Goal: Information Seeking & Learning: Learn about a topic

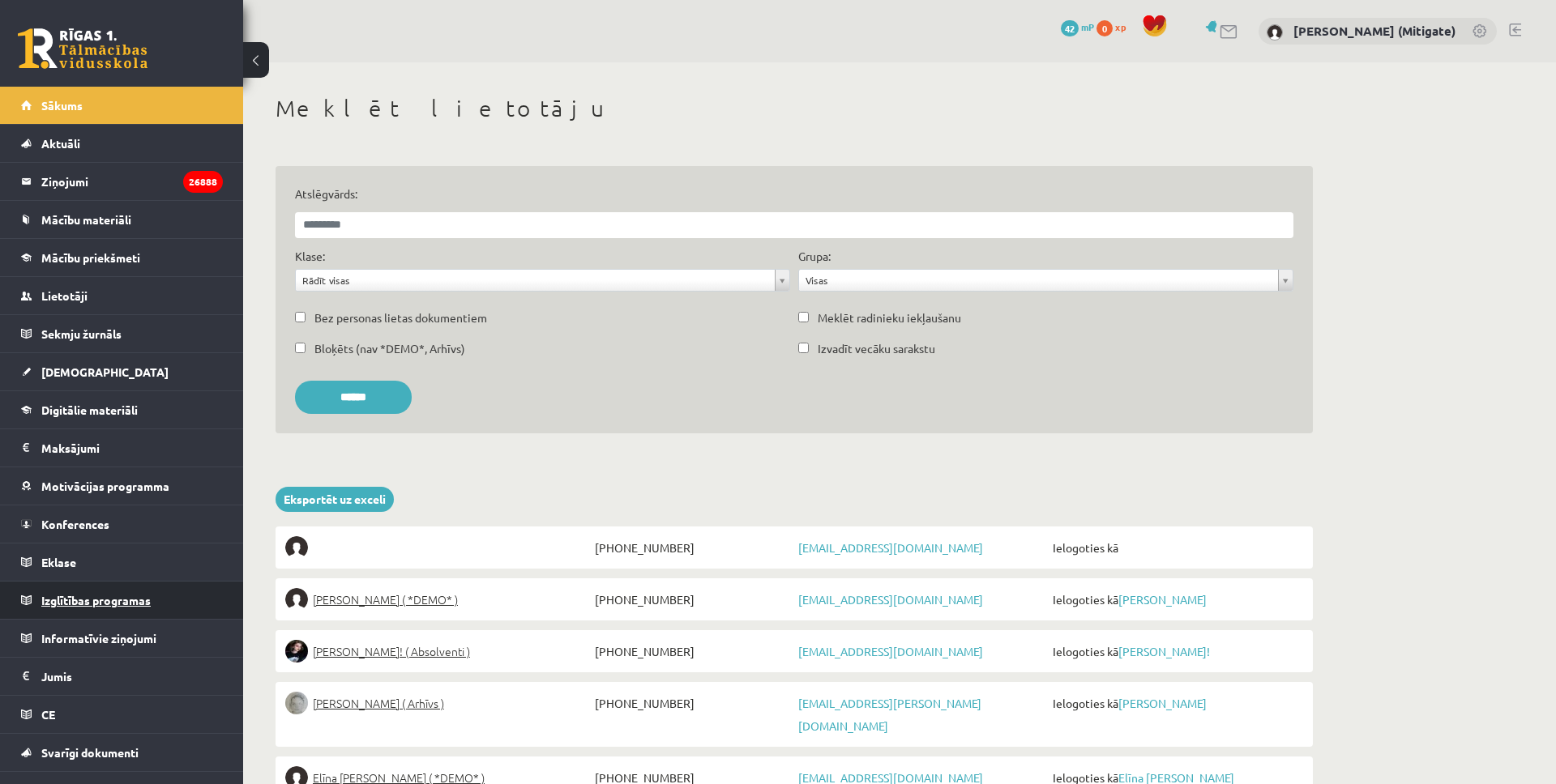
scroll to position [25, 0]
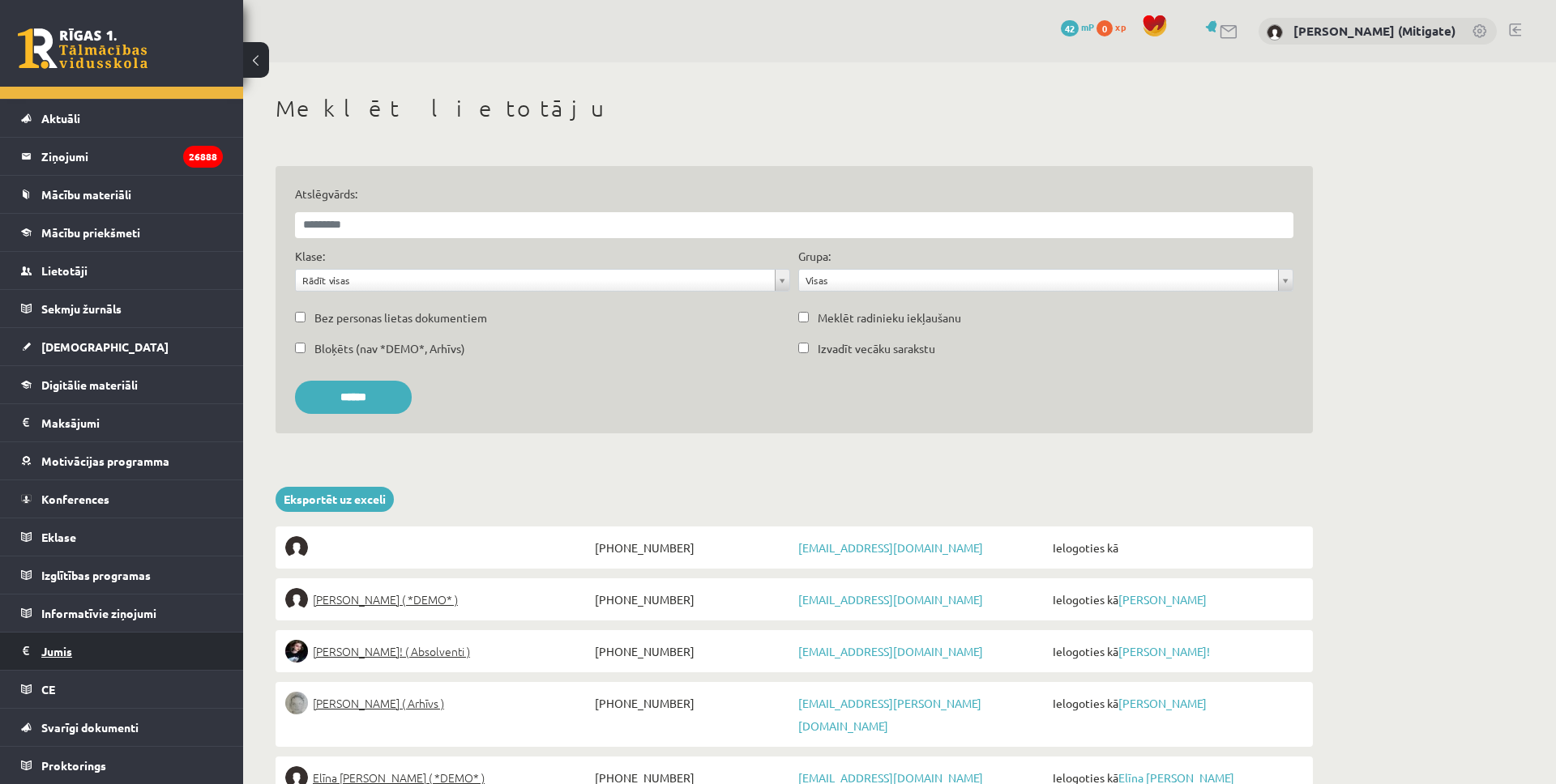
click at [59, 650] on span "Jumis" at bounding box center [57, 651] width 31 height 15
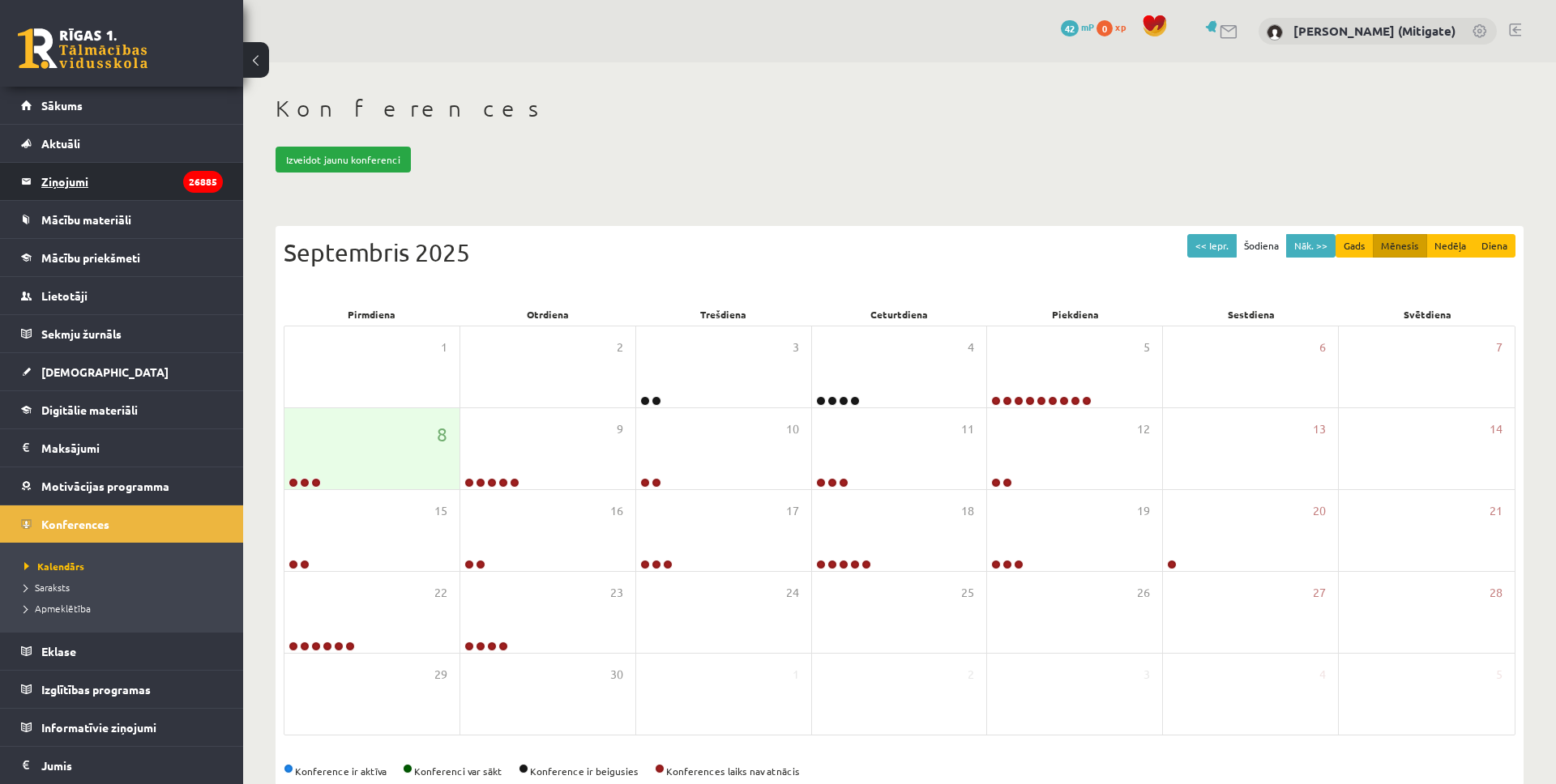
click at [71, 189] on legend "Ziņojumi 26885" at bounding box center [132, 181] width 182 height 37
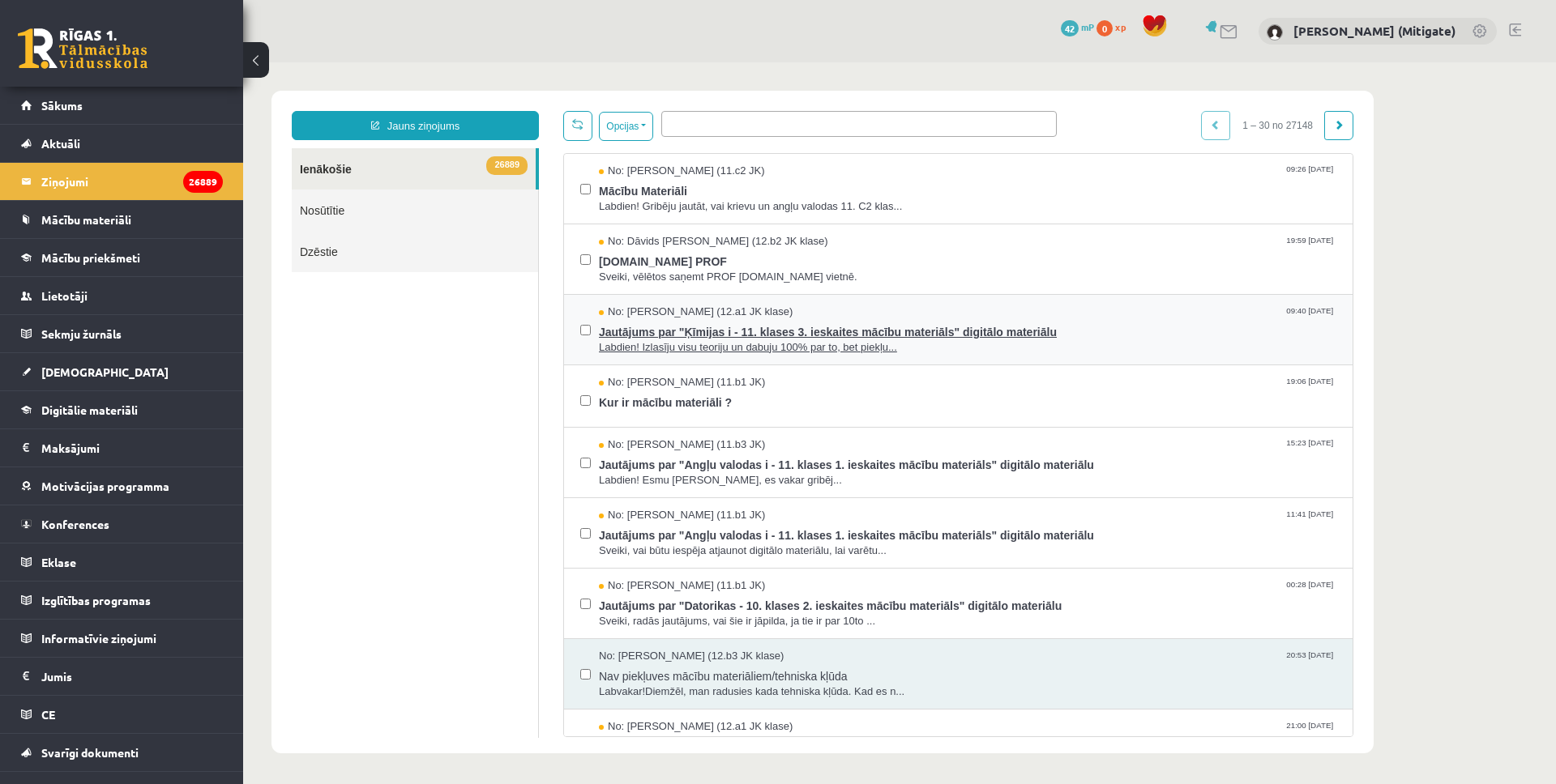
click at [784, 332] on span "Jautājums par "Ķīmijas i - 11. klases 3. ieskaites mācību materiāls" digitālo m…" at bounding box center [968, 330] width 737 height 20
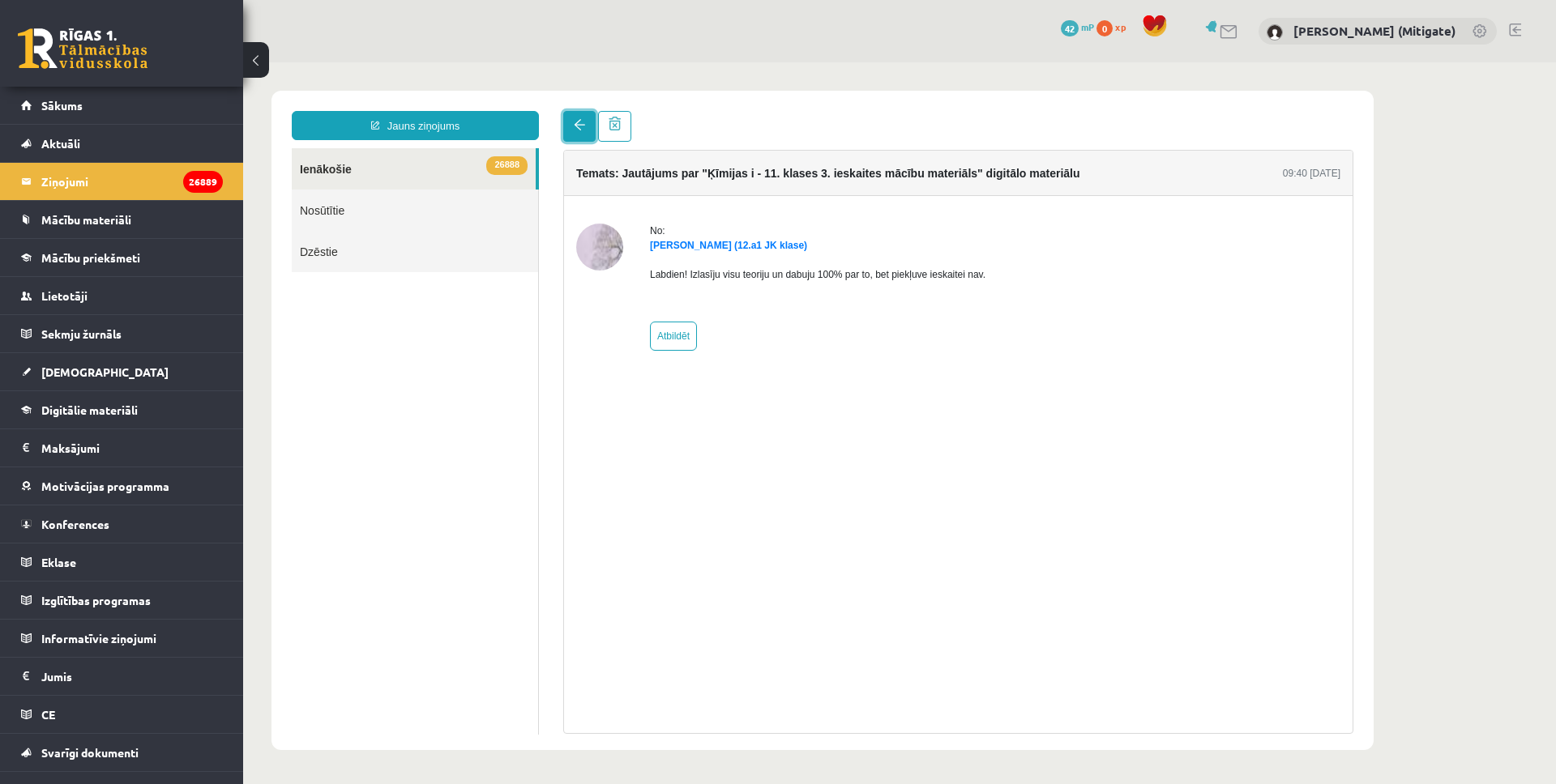
click at [584, 127] on span at bounding box center [579, 125] width 11 height 11
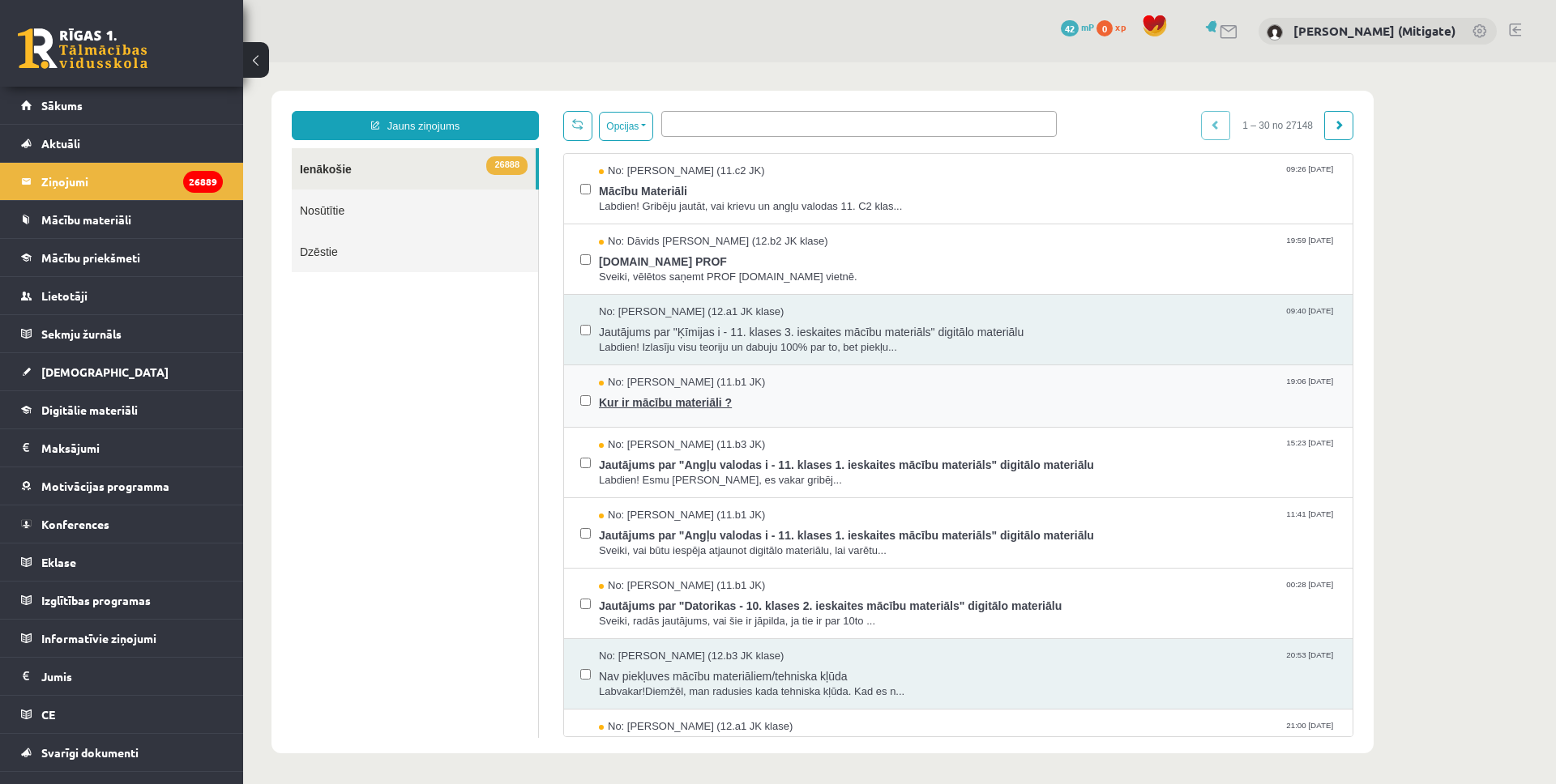
click at [723, 396] on span "Kur ir mācību materiāli ?" at bounding box center [968, 401] width 737 height 20
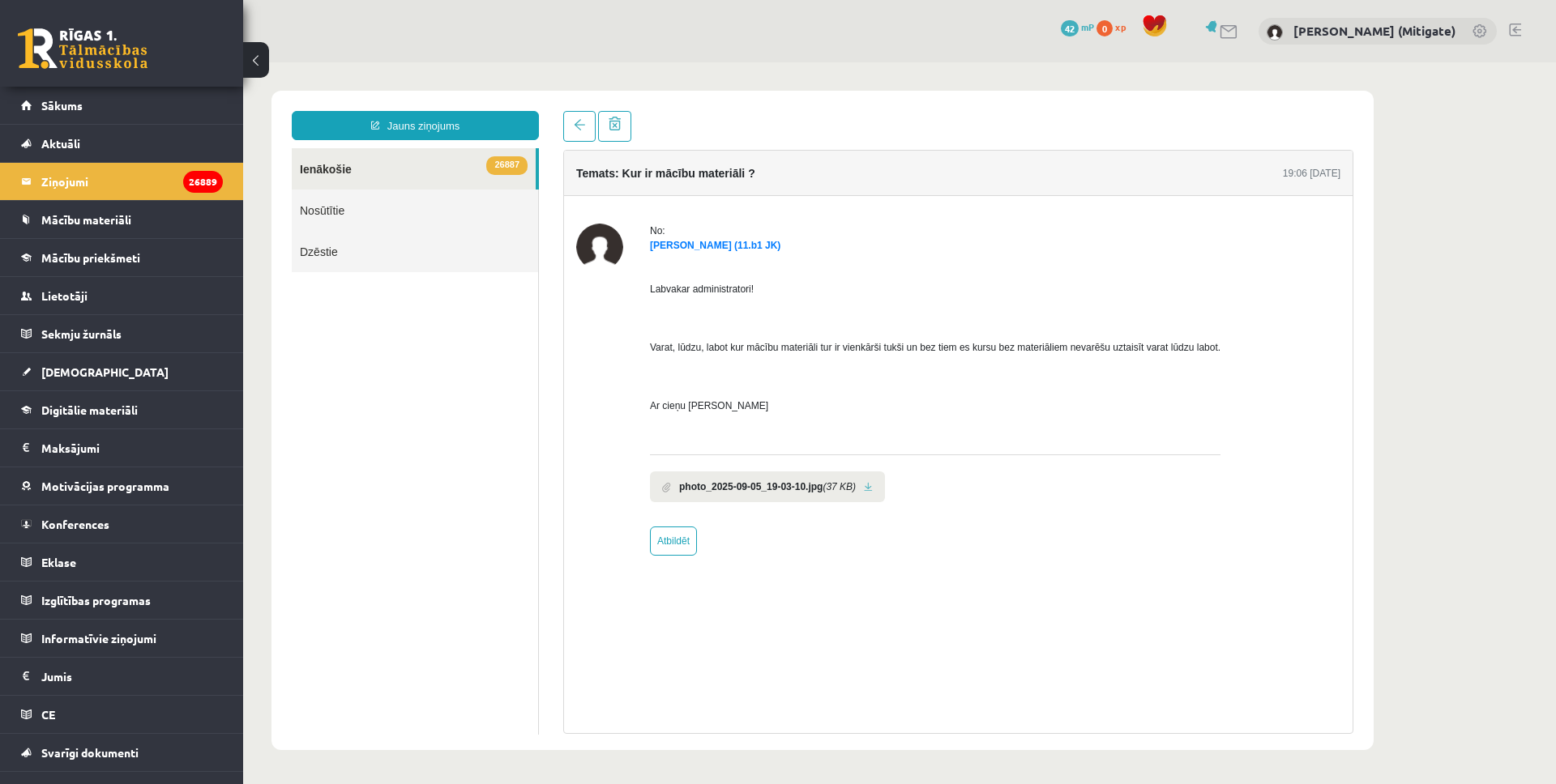
click at [873, 483] on link at bounding box center [868, 487] width 9 height 11
click at [574, 132] on link at bounding box center [579, 126] width 33 height 31
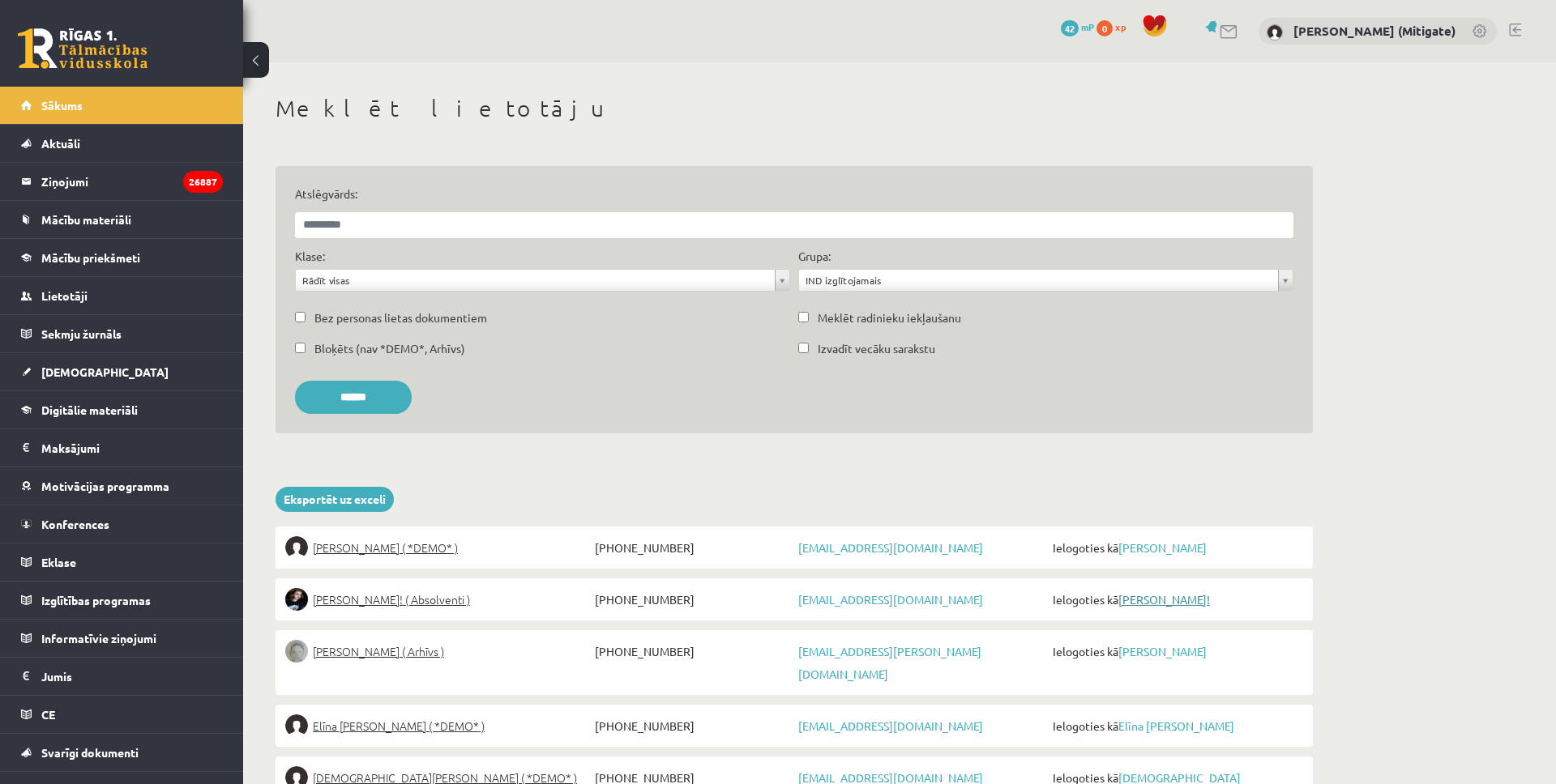
click at [1147, 595] on link "[PERSON_NAME]!" at bounding box center [1164, 600] width 92 height 15
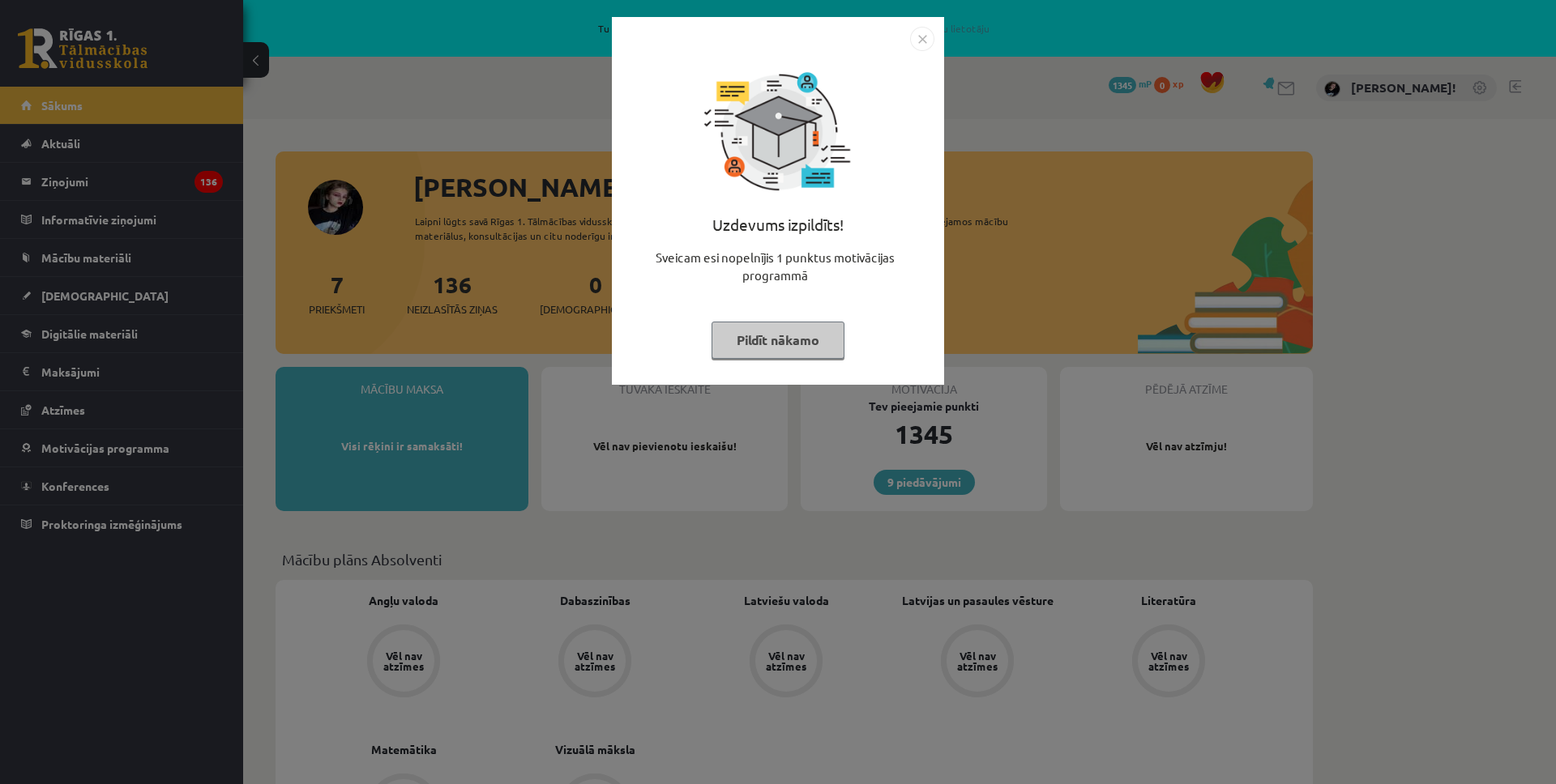
click at [73, 253] on div "Uzdevums izpildīts! Sveicam esi nopelnījis 1 punktus motivācijas programmā Pild…" at bounding box center [778, 392] width 1556 height 784
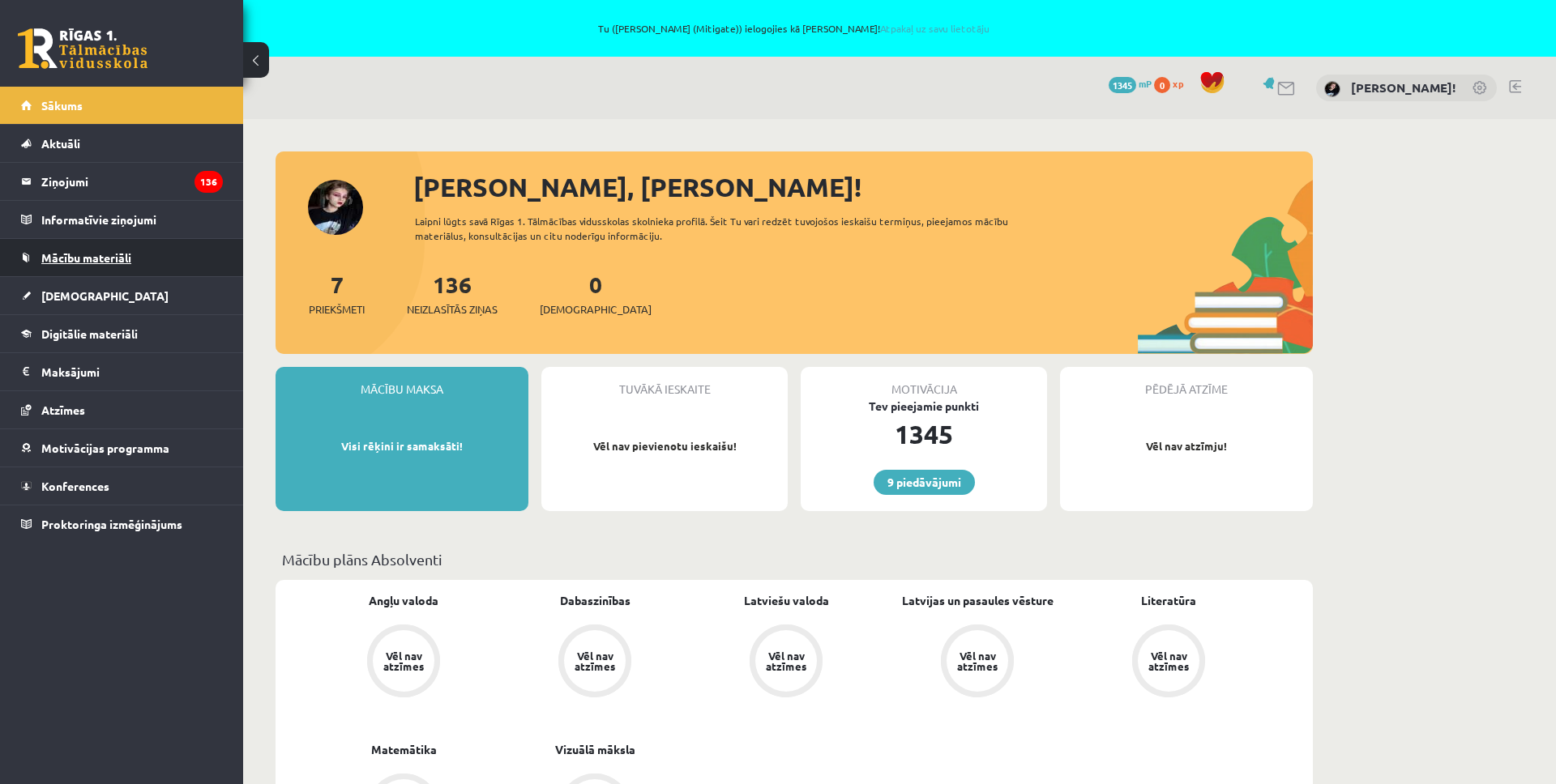
click at [104, 254] on span "Mācību materiāli" at bounding box center [86, 258] width 90 height 15
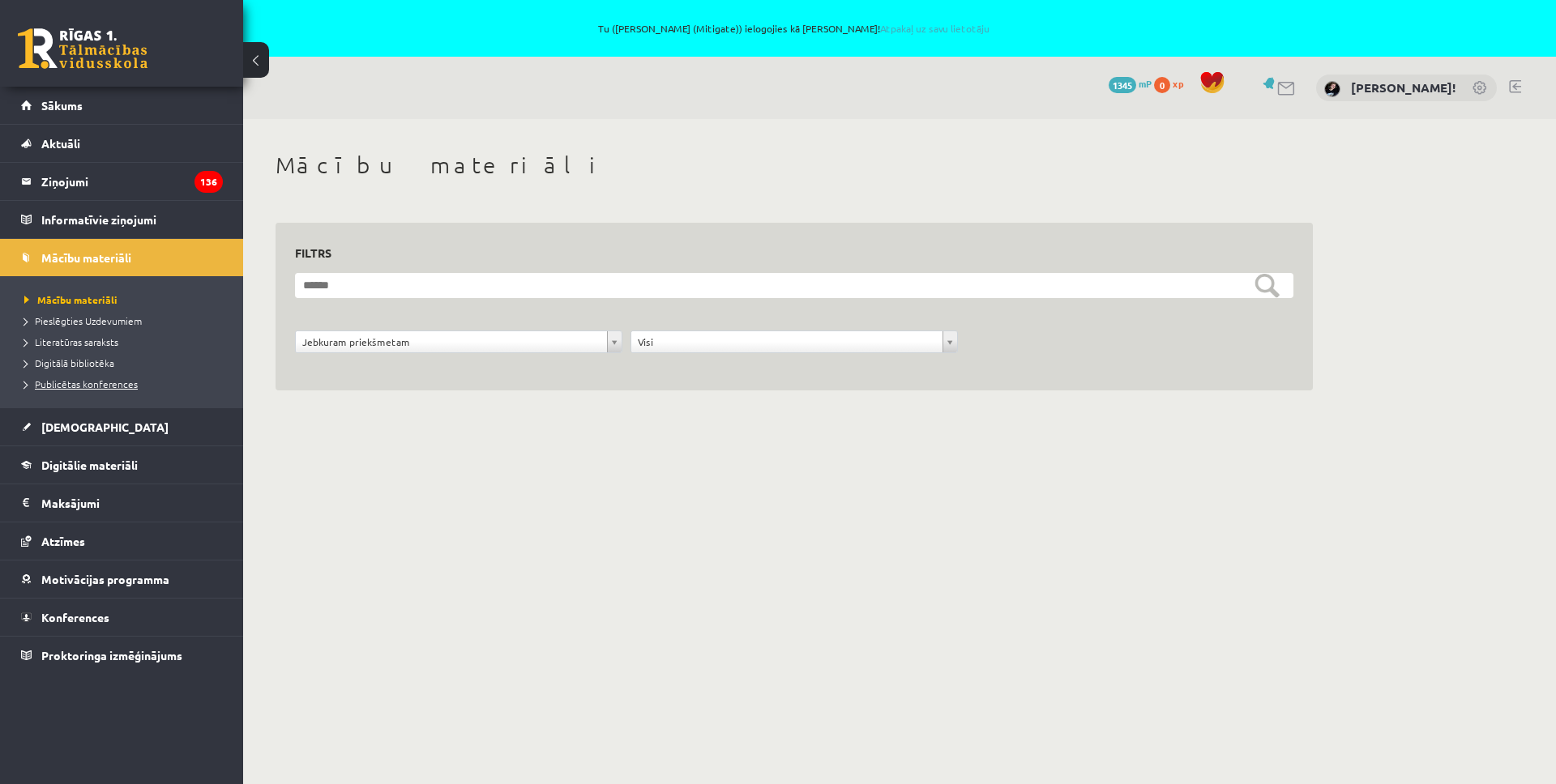
click at [72, 387] on span "Publicētas konferences" at bounding box center [81, 384] width 113 height 13
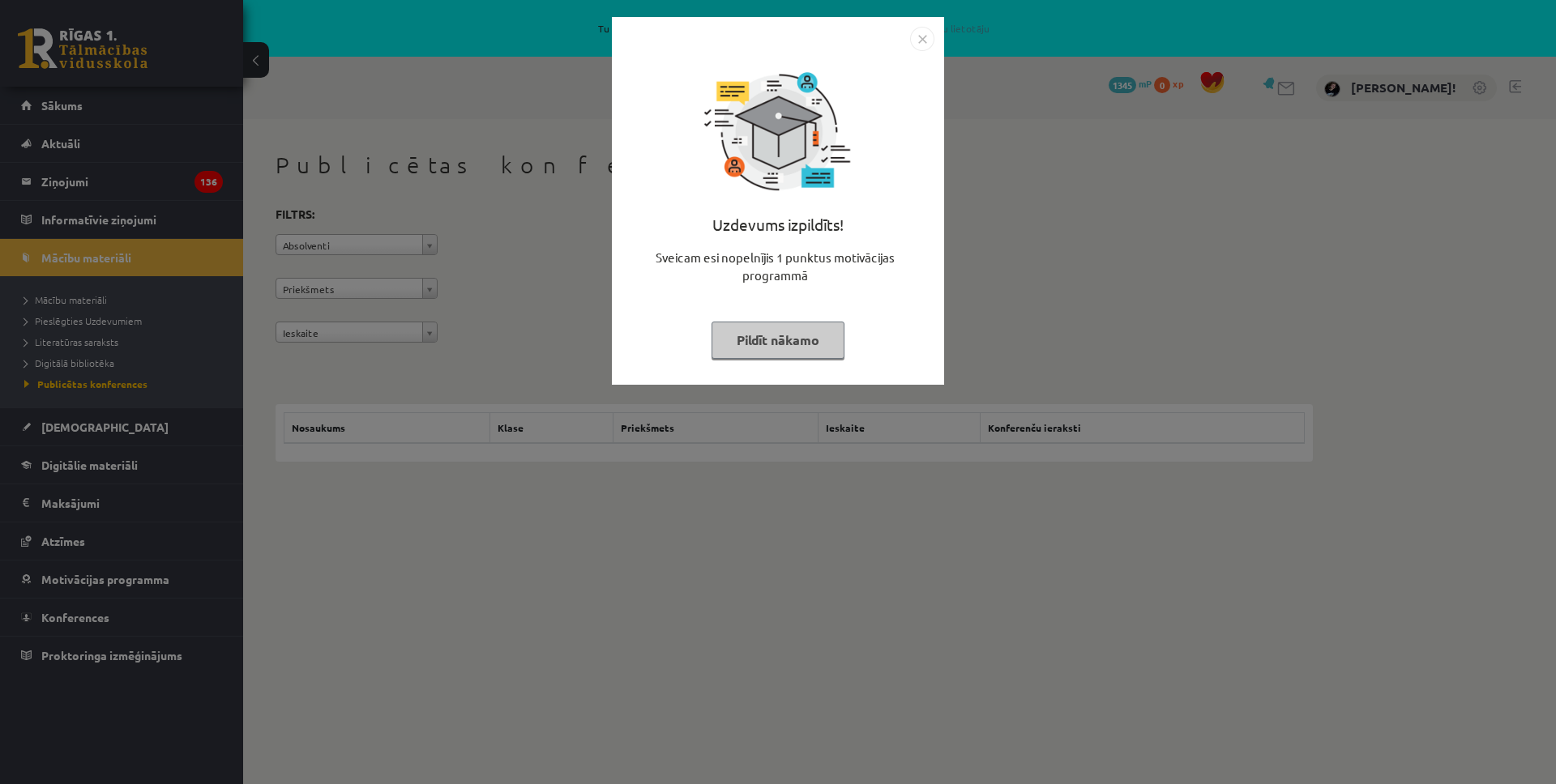
click at [538, 323] on div "Uzdevums izpildīts! Sveicam esi nopelnījis 1 punktus motivācijas programmā Pild…" at bounding box center [778, 392] width 1556 height 784
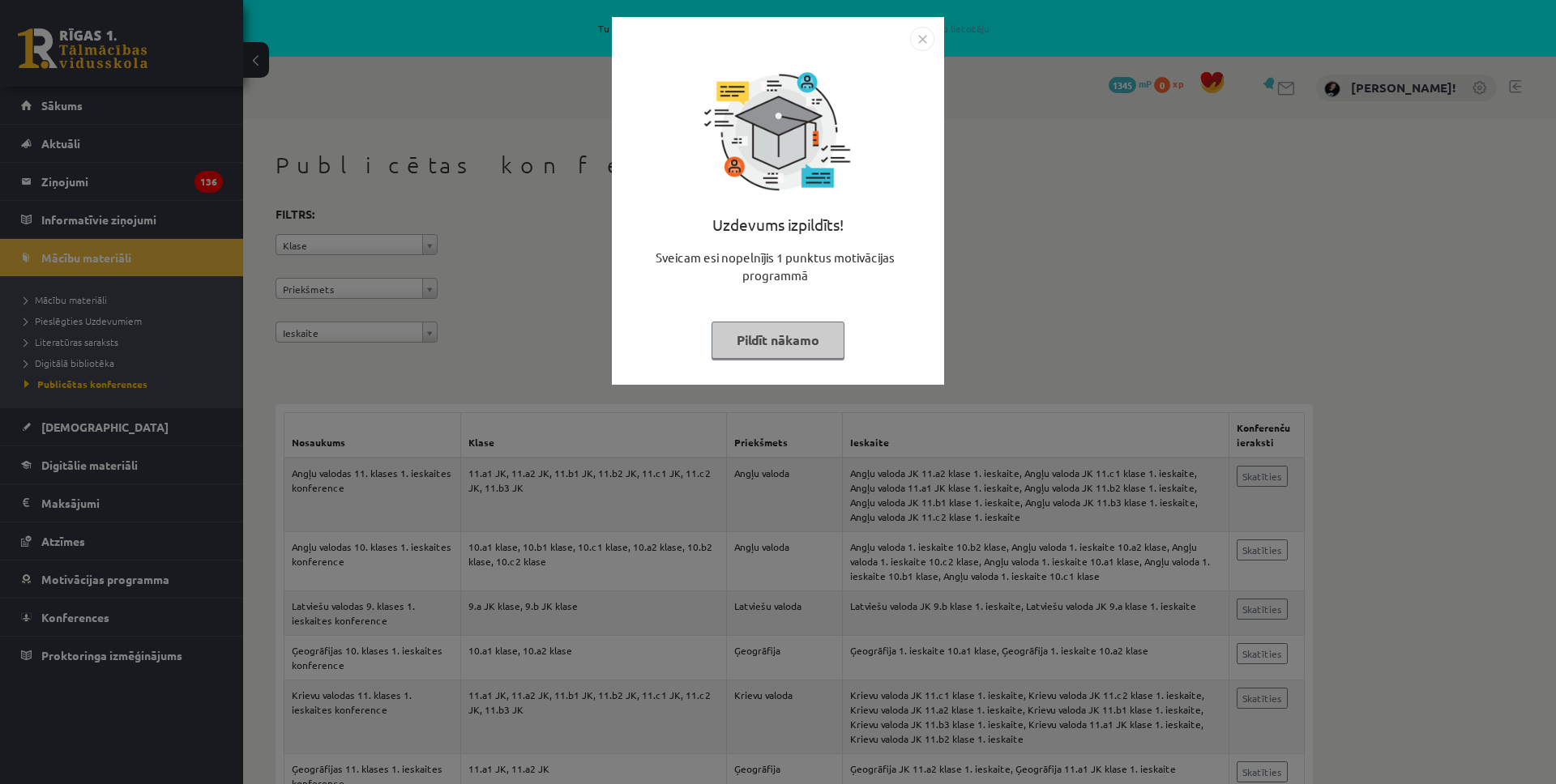
click at [917, 39] on img "Close" at bounding box center [923, 39] width 25 height 25
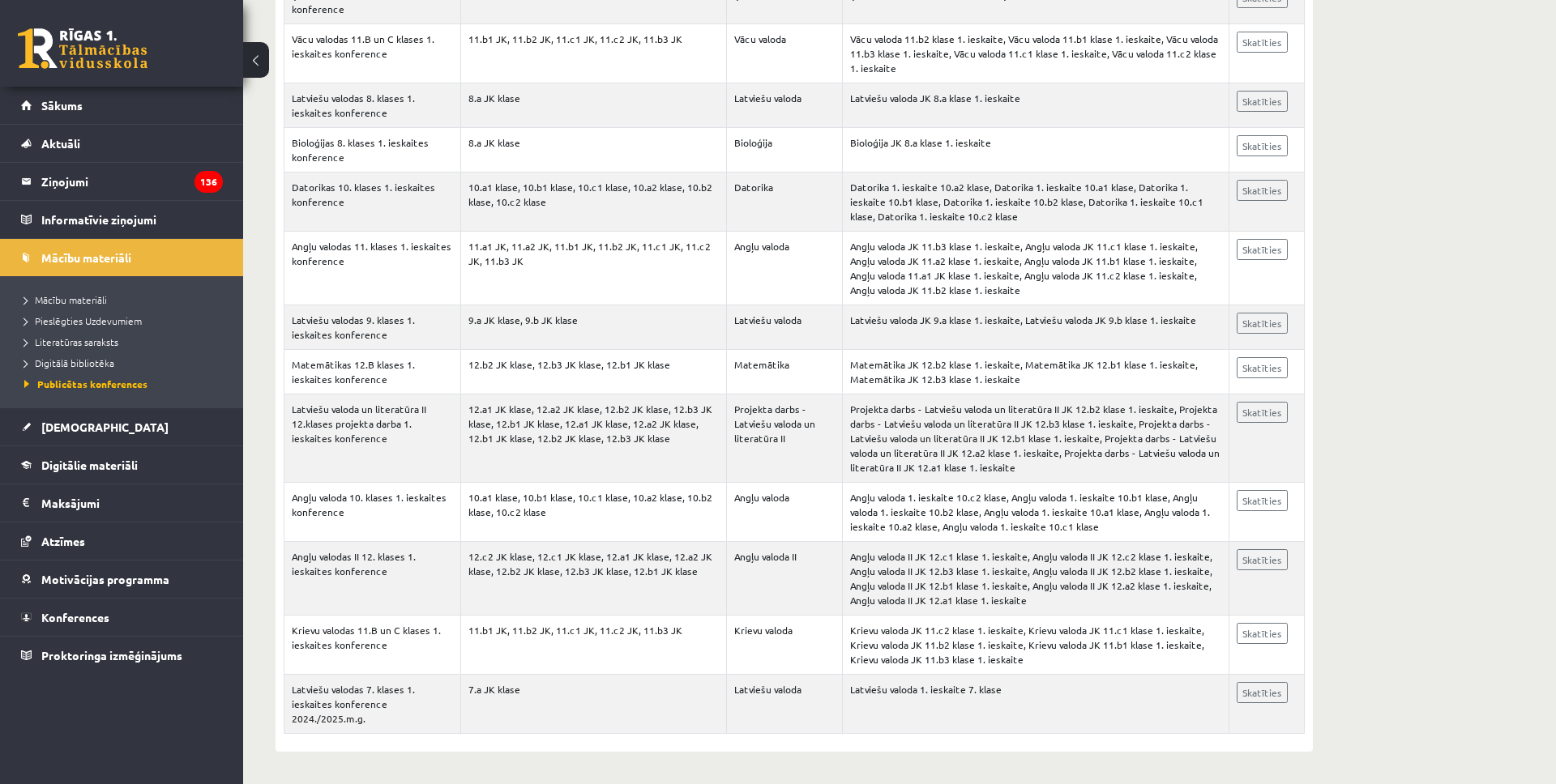
scroll to position [35355, 0]
click at [64, 382] on span "Publicētas konferences" at bounding box center [86, 384] width 123 height 13
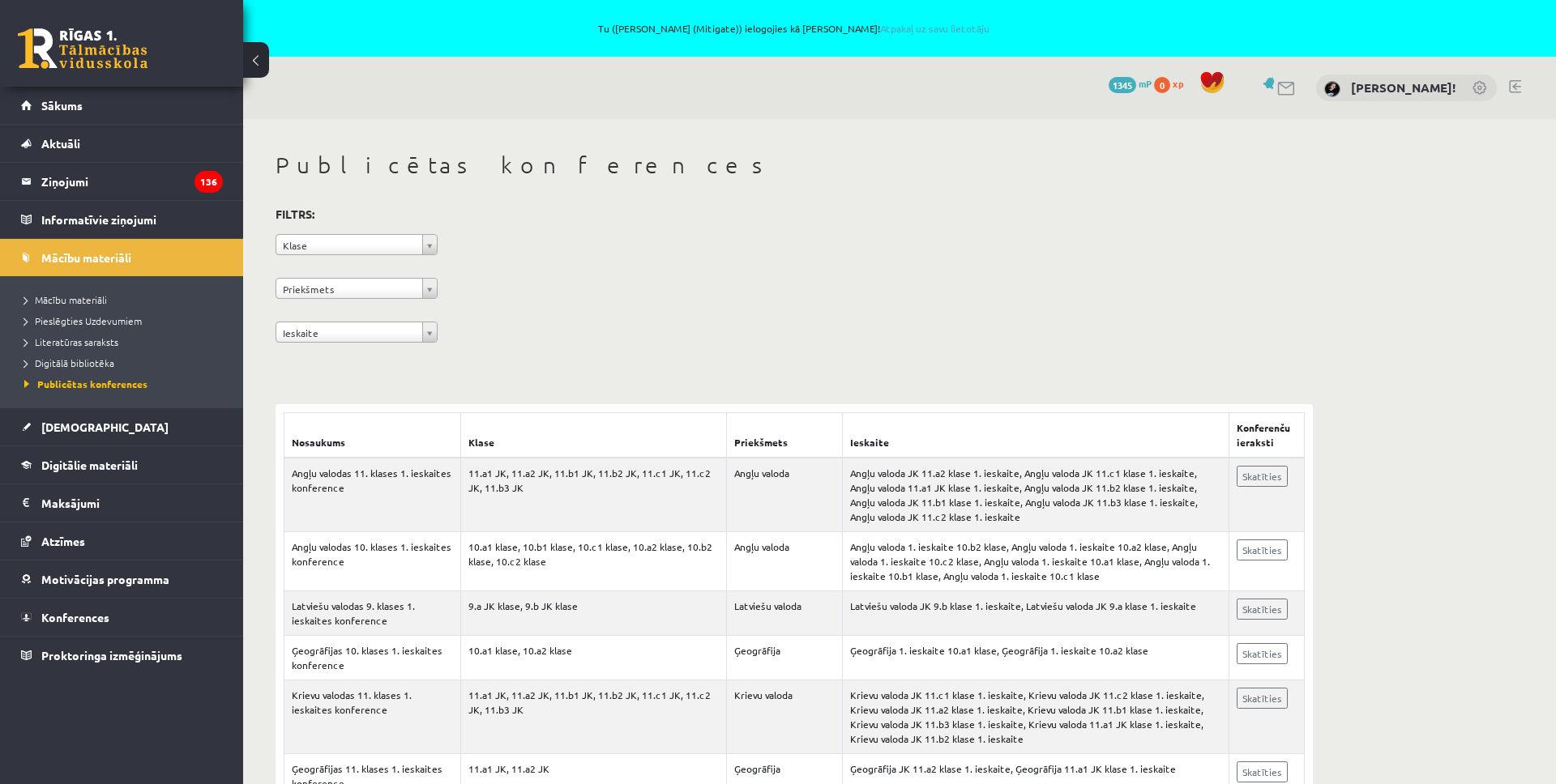
click at [958, 36] on div "Tu (Vitālijs Viļums (Mitigate)) ielogojies kā Sofija Anrio-Karlauska! Atpakaļ u…" at bounding box center [778, 28] width 1556 height 57
click at [950, 34] on div "Tu (Vitālijs Viļums (Mitigate)) ielogojies kā Sofija Anrio-Karlauska! Atpakaļ u…" at bounding box center [778, 28] width 1556 height 57
click at [941, 29] on link "Atpakaļ uz savu lietotāju" at bounding box center [935, 29] width 110 height 13
